Goal: Ask a question: Seek information or help from site administrators or community

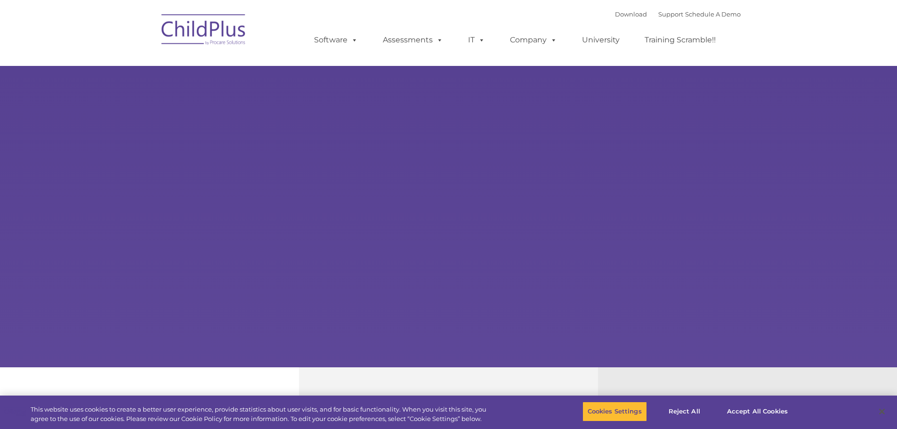
select select "MEDIUM"
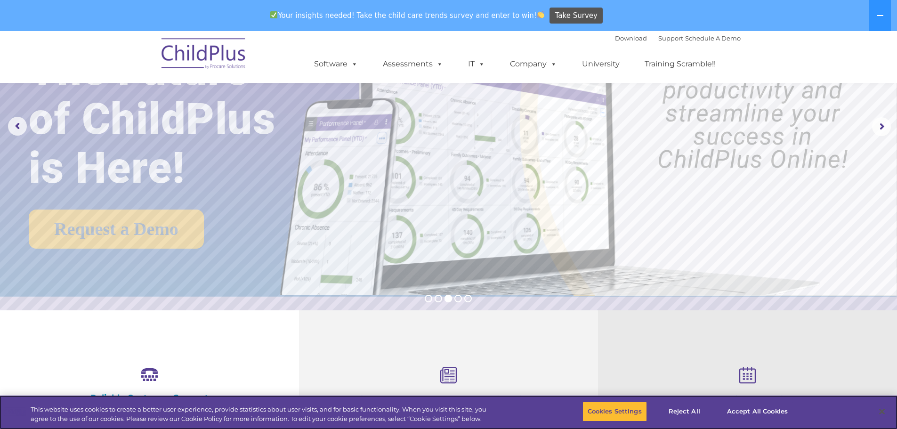
scroll to position [94, 0]
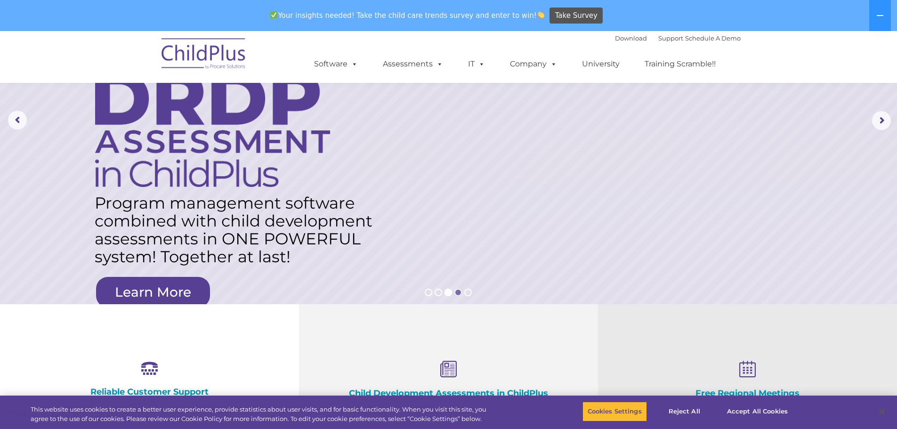
click at [461, 293] on rs-bullet at bounding box center [458, 293] width 8 height 8
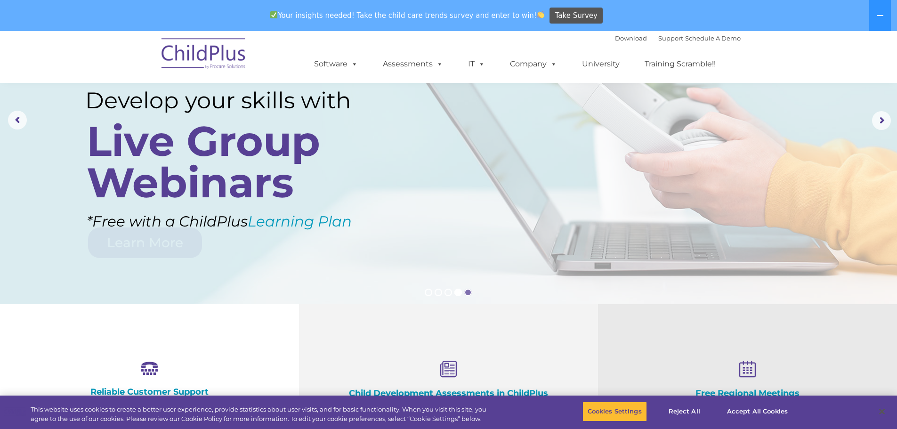
click at [467, 293] on rs-bullet at bounding box center [468, 293] width 8 height 8
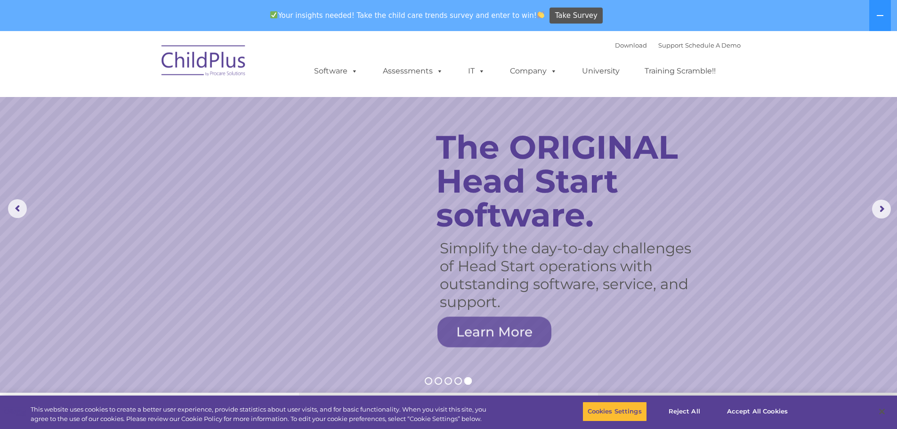
scroll to position [0, 0]
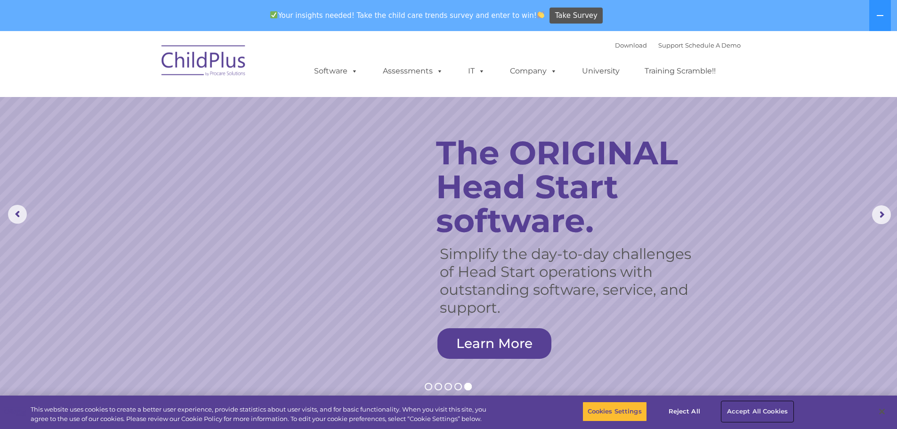
click at [746, 411] on button "Accept All Cookies" at bounding box center [757, 412] width 71 height 20
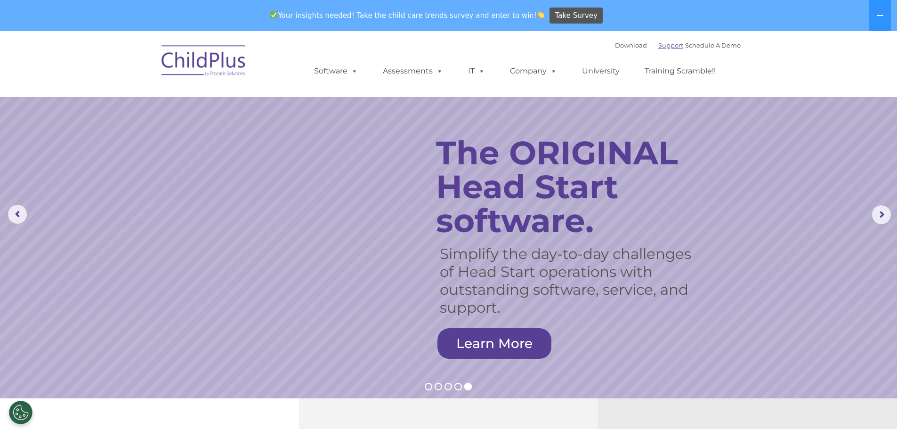
click at [663, 46] on link "Support" at bounding box center [670, 45] width 25 height 8
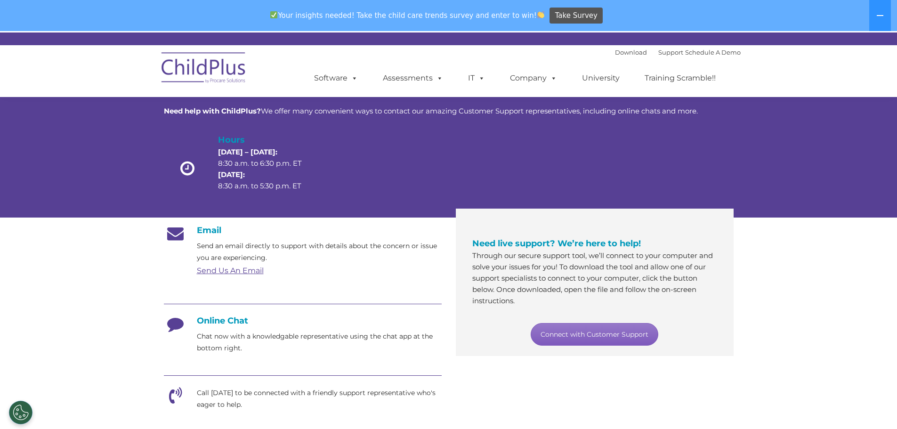
scroll to position [47, 0]
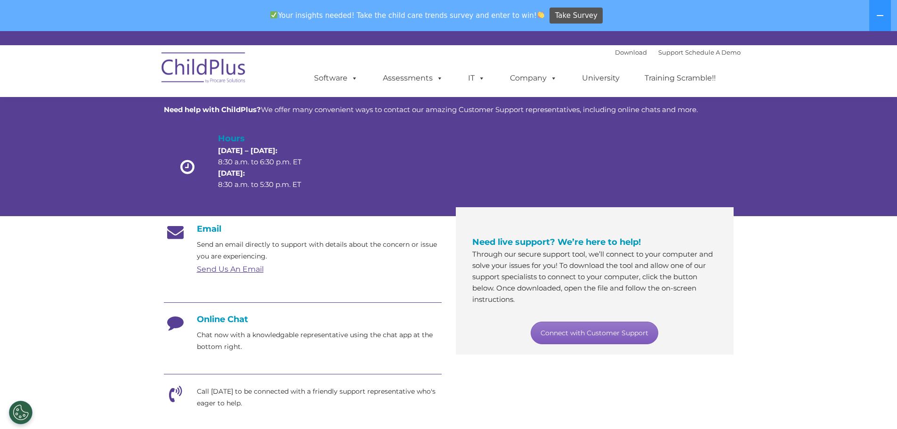
click at [583, 331] on link "Connect with Customer Support" at bounding box center [595, 333] width 128 height 23
